Goal: Task Accomplishment & Management: Manage account settings

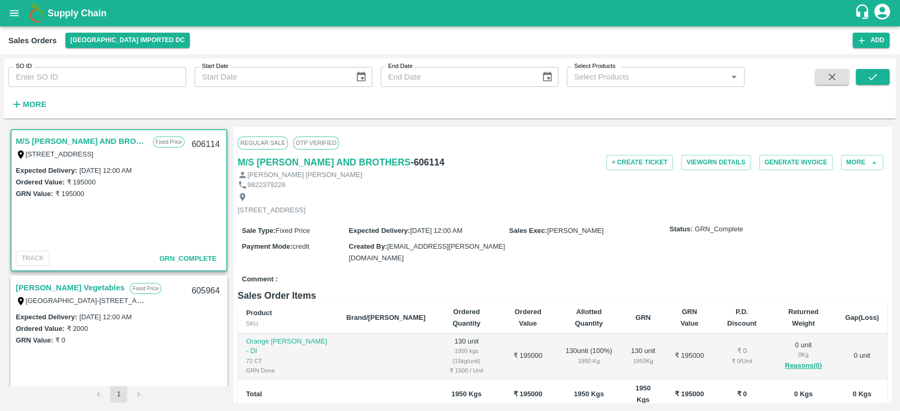
scroll to position [2, 0]
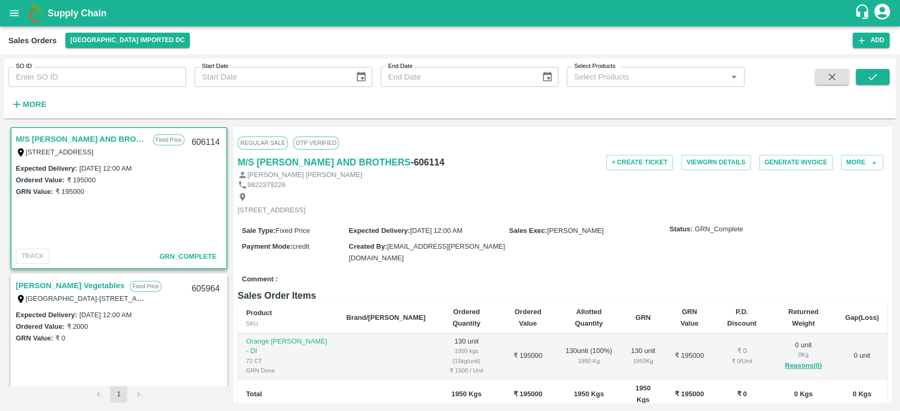
click at [882, 11] on icon "account of current user" at bounding box center [881, 11] width 19 height 19
click at [858, 53] on li "Logout" at bounding box center [872, 56] width 81 height 18
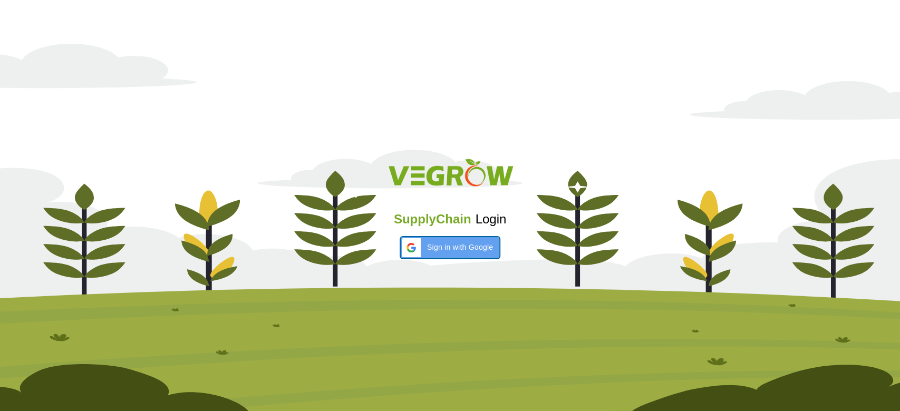
click at [459, 248] on span "Sign in with Google" at bounding box center [460, 247] width 66 height 11
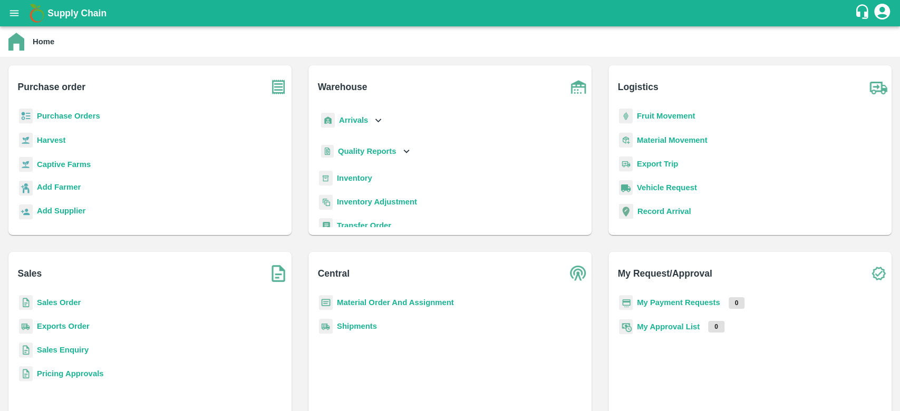
click at [882, 7] on icon "account of current user" at bounding box center [882, 12] width 16 height 16
click at [718, 36] on div at bounding box center [450, 205] width 900 height 411
